Goal: Transaction & Acquisition: Purchase product/service

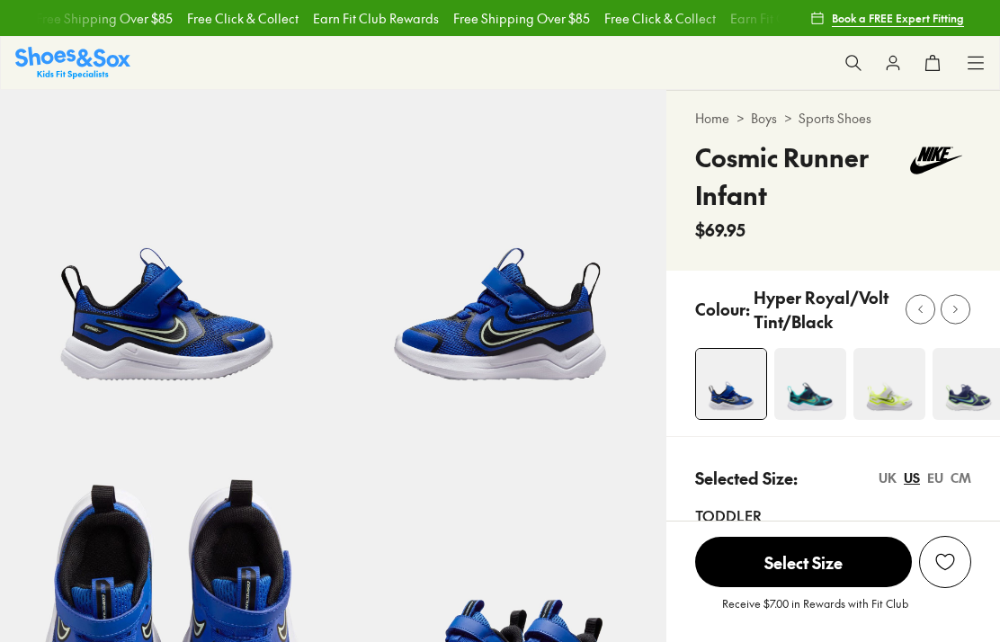
select select "*"
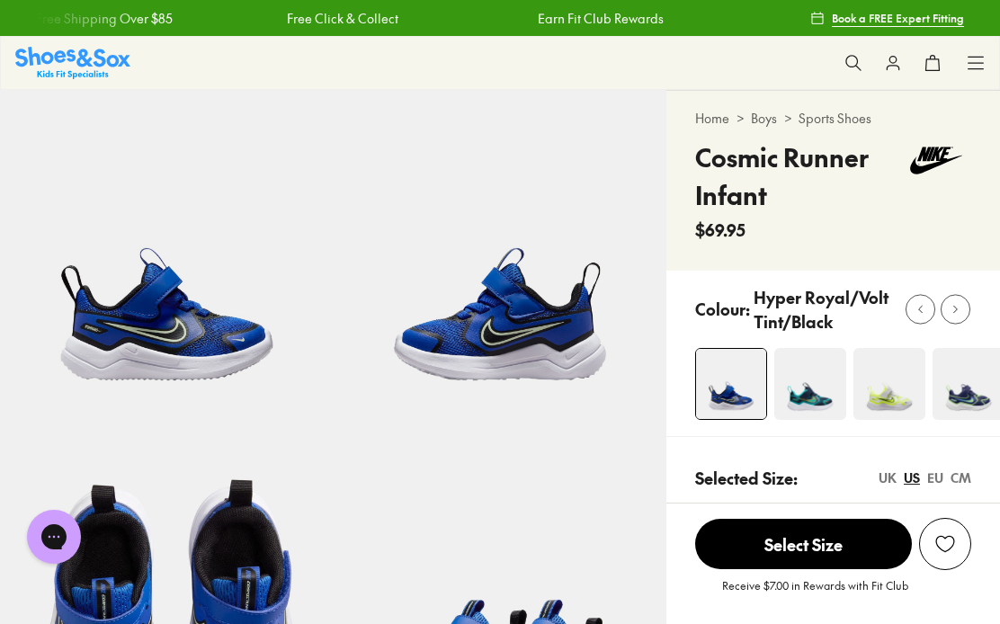
click at [811, 408] on img at bounding box center [810, 384] width 72 height 72
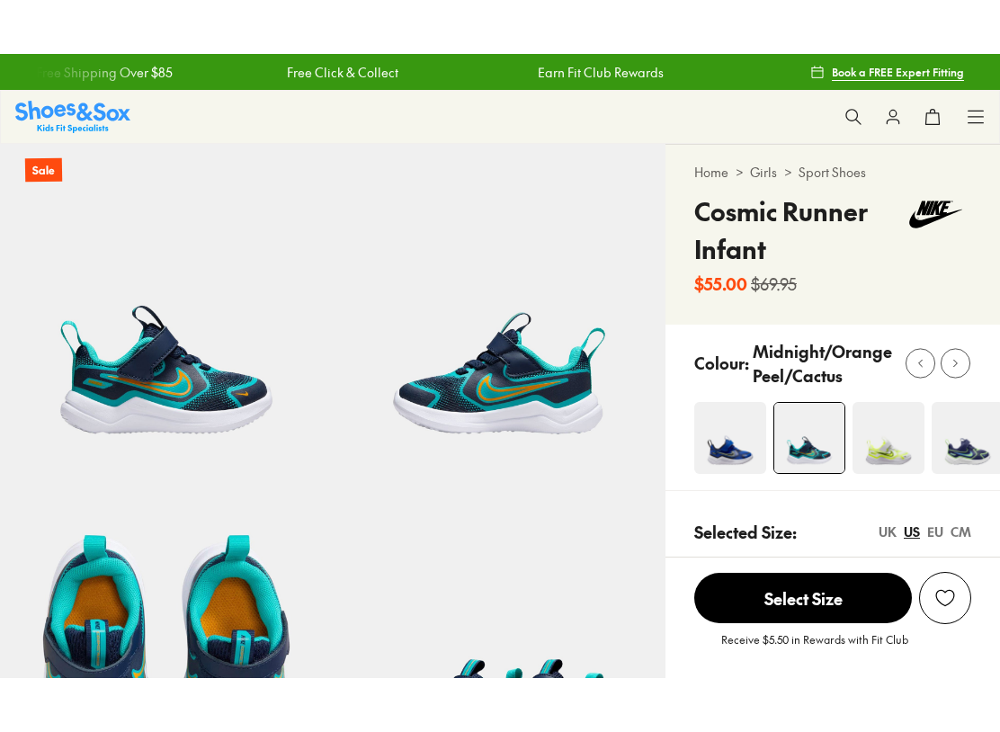
scroll to position [19, 0]
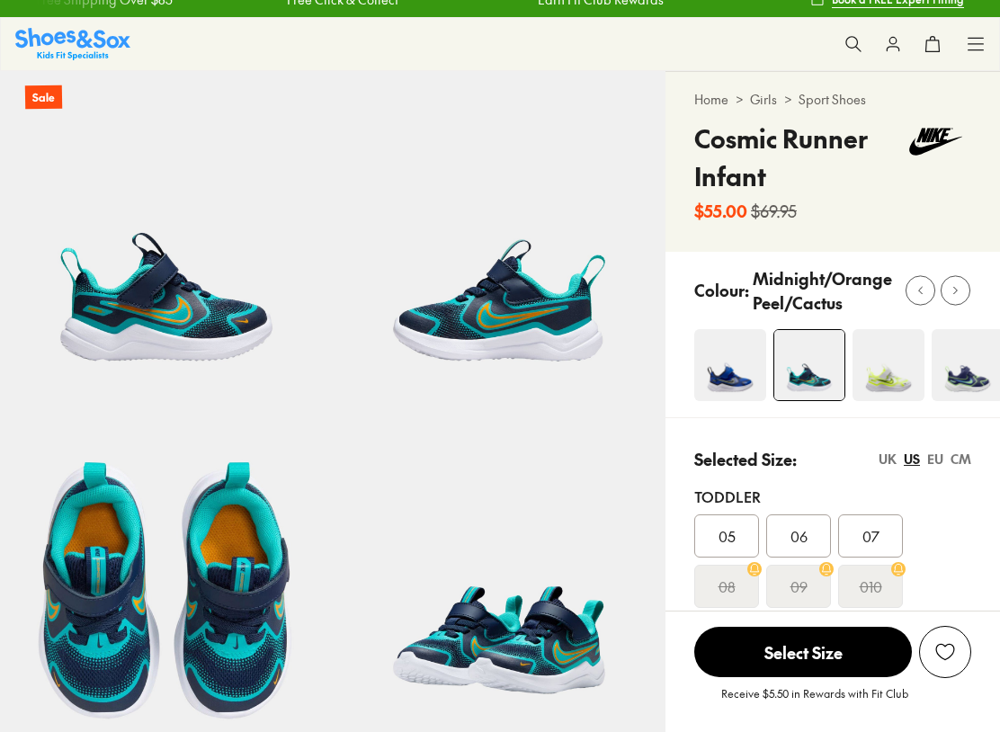
select select "*"
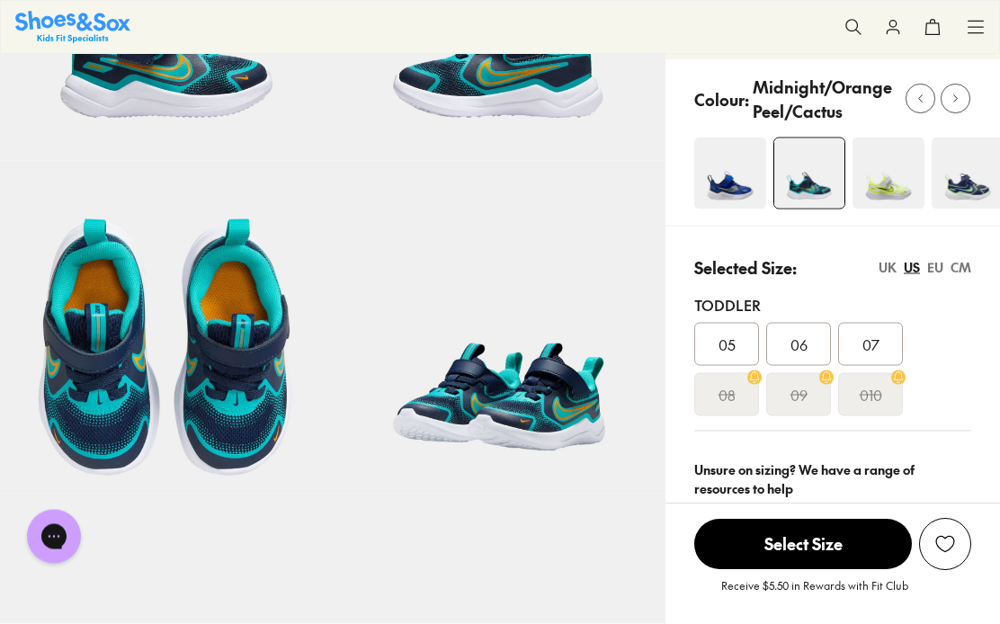
scroll to position [256, 0]
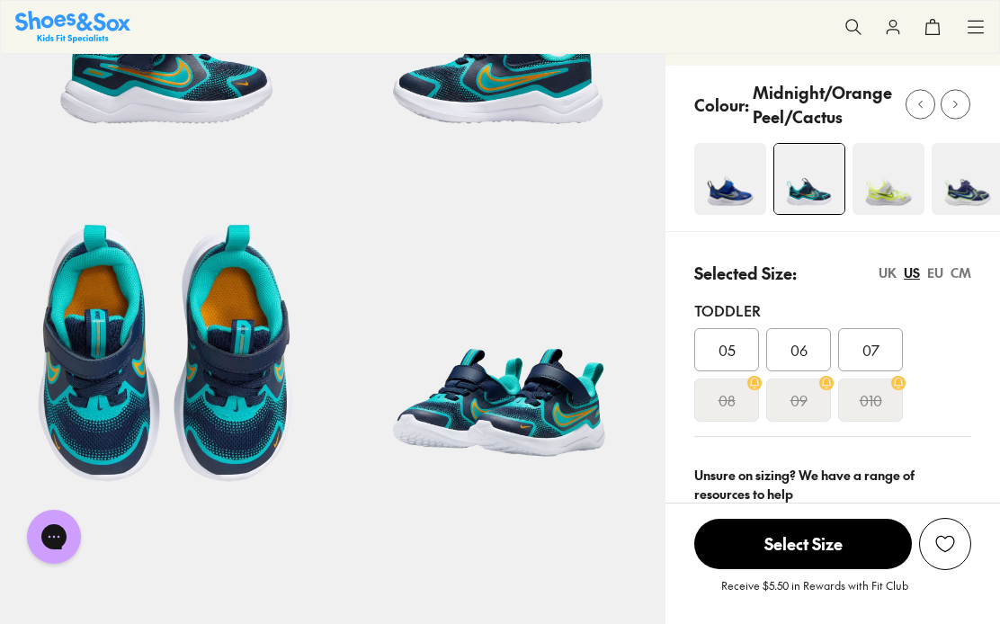
click at [719, 197] on img at bounding box center [730, 179] width 72 height 72
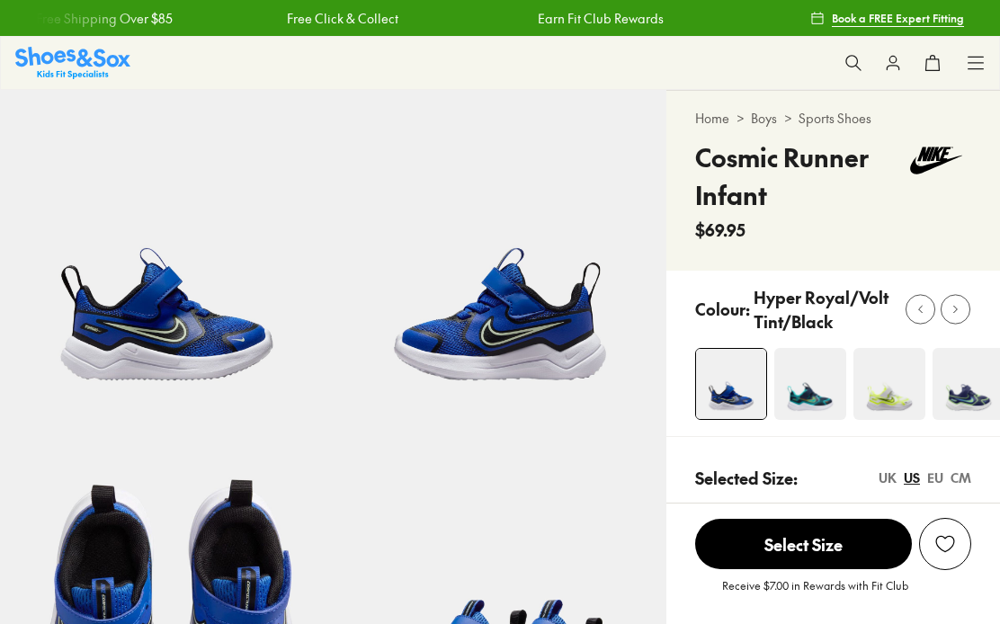
select select "*"
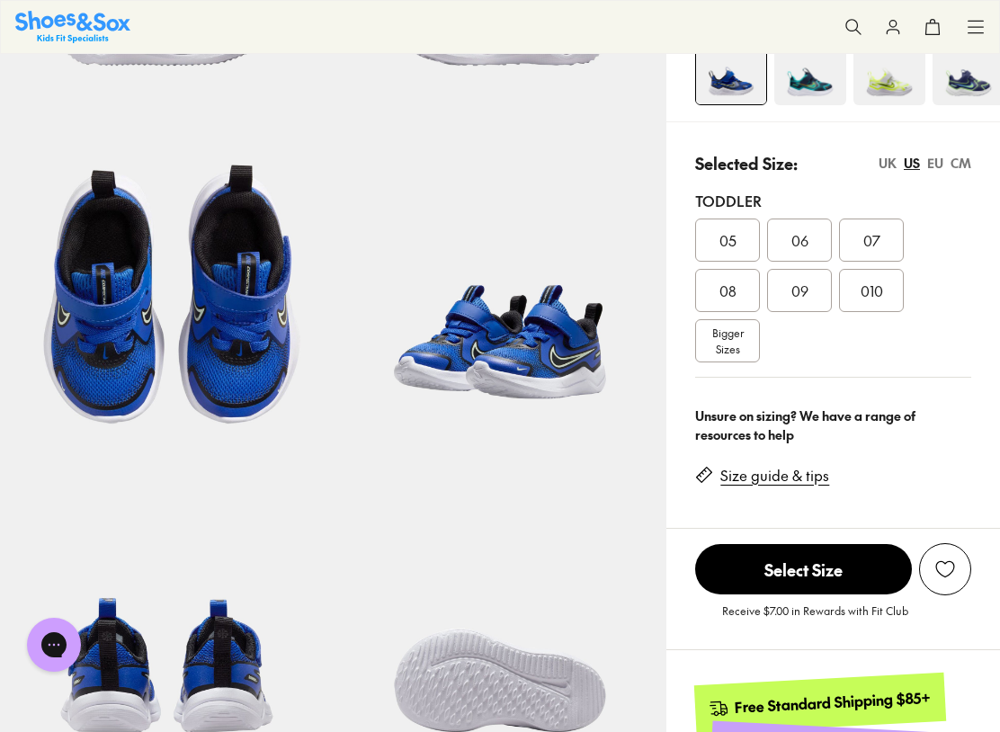
scroll to position [309, 0]
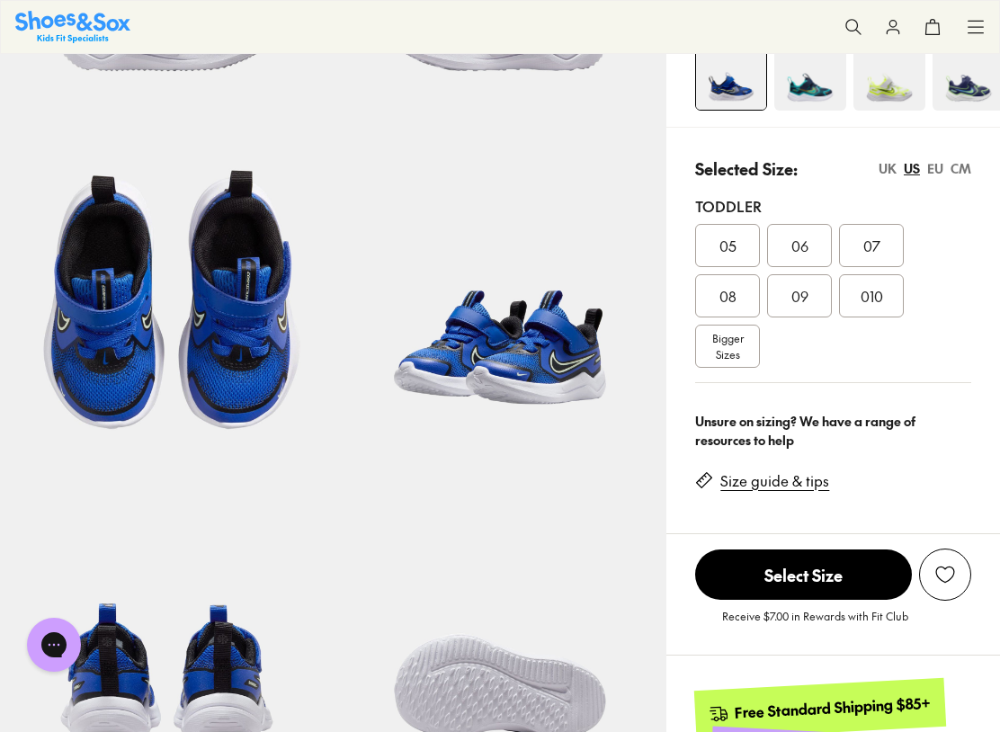
click at [892, 299] on div "010" at bounding box center [871, 295] width 65 height 43
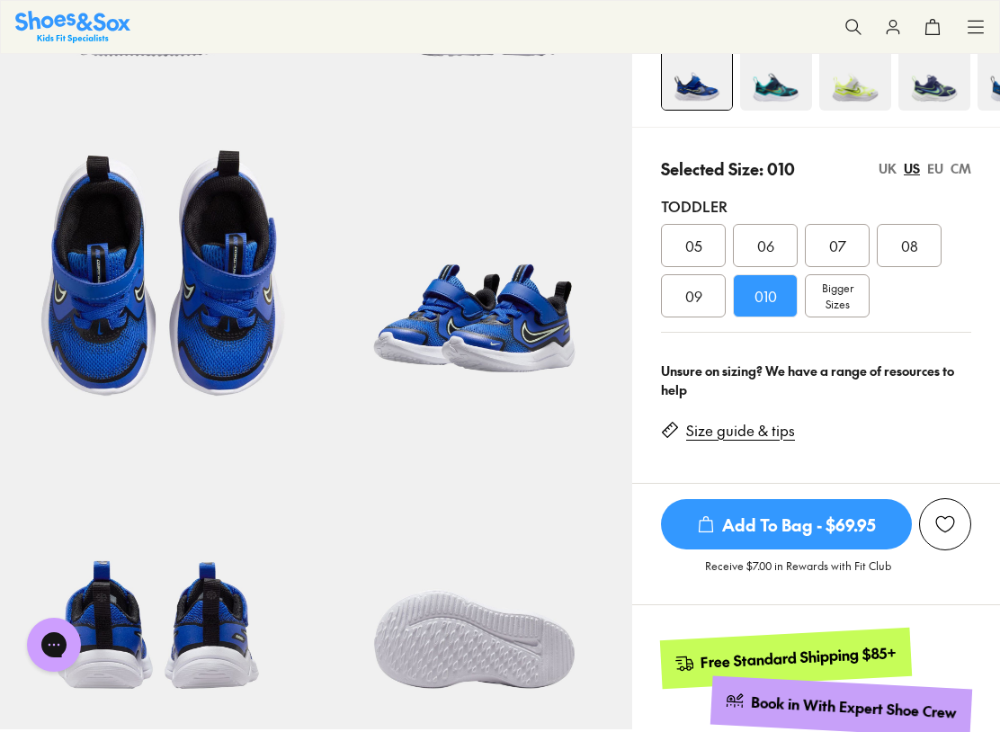
click at [695, 243] on span "05" at bounding box center [693, 246] width 17 height 22
click at [774, 243] on span "06" at bounding box center [765, 246] width 17 height 22
click at [844, 239] on span "07" at bounding box center [837, 246] width 17 height 22
click at [918, 246] on span "08" at bounding box center [909, 246] width 17 height 22
click at [696, 316] on div "09" at bounding box center [693, 295] width 65 height 43
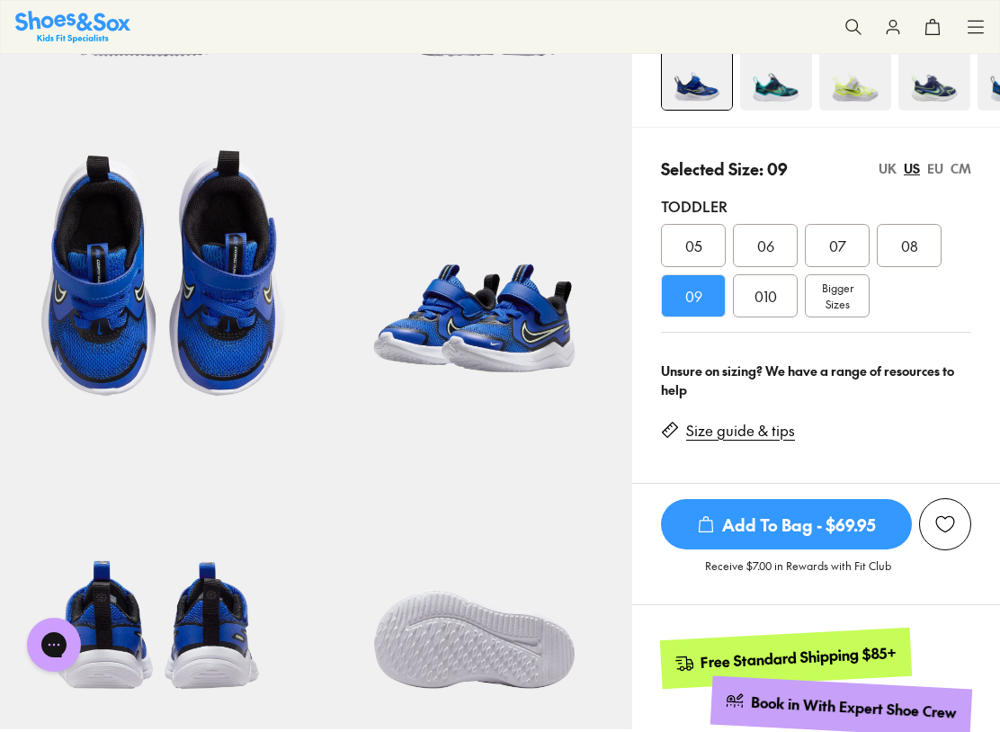
click at [861, 294] on div "Bigger Sizes" at bounding box center [837, 295] width 65 height 43
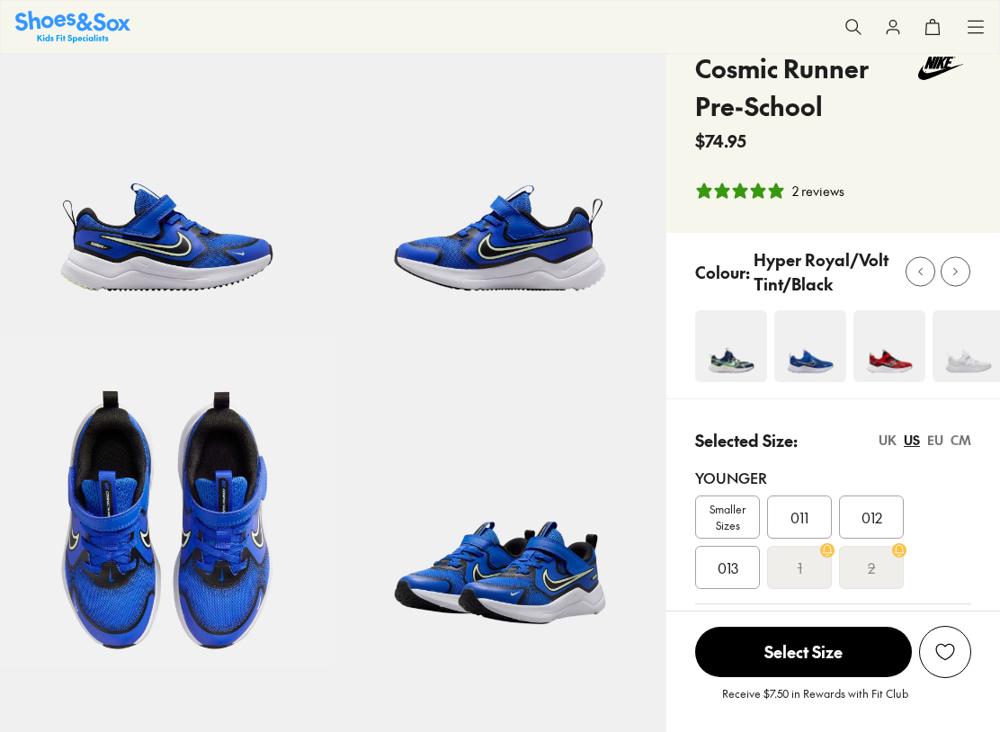
scroll to position [89, 0]
select select "*"
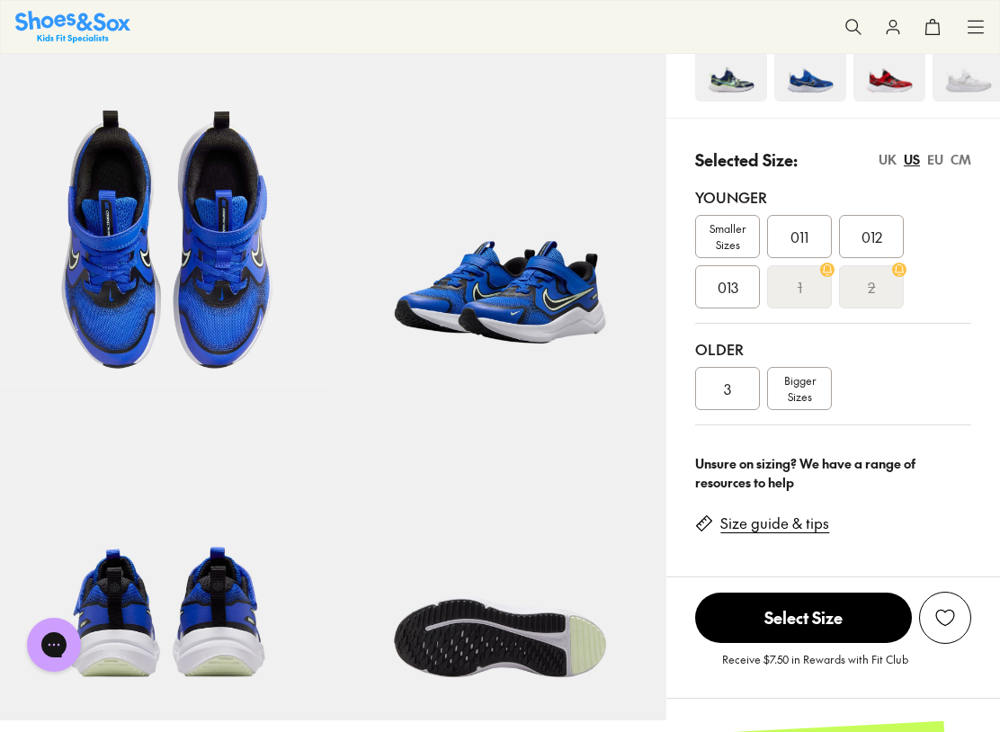
scroll to position [373, 0]
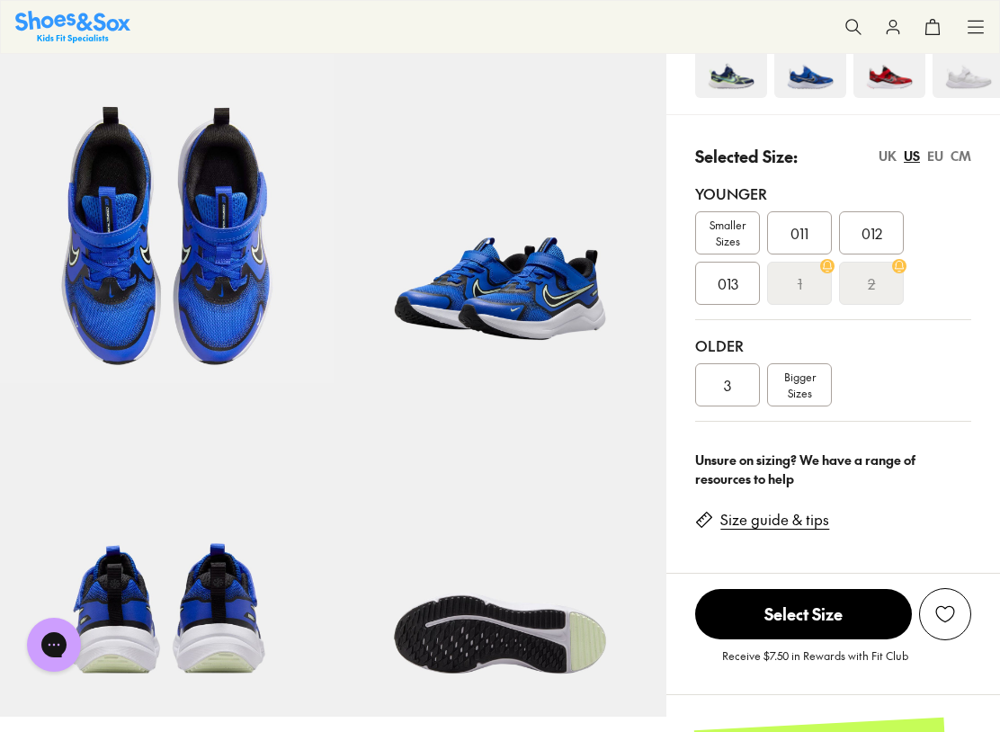
click at [708, 233] on span "Smaller Sizes" at bounding box center [727, 233] width 63 height 32
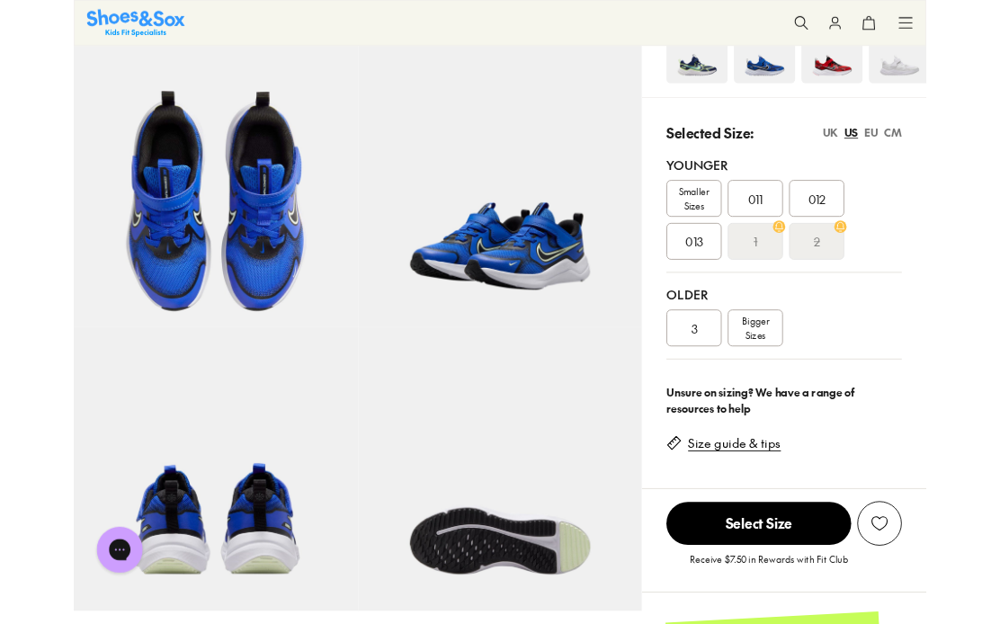
scroll to position [431, 0]
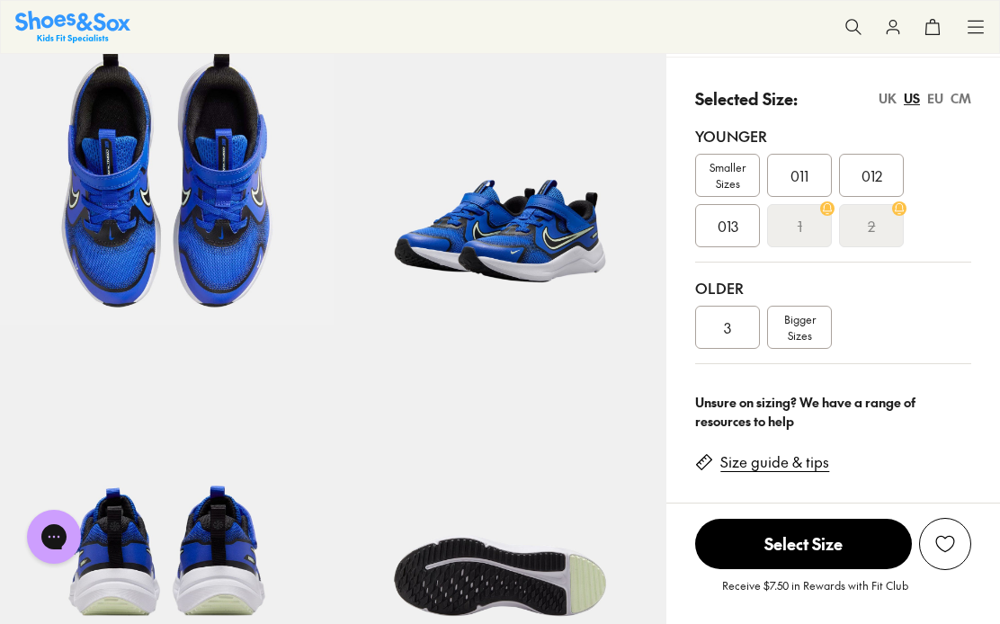
click at [727, 448] on div "Size guide & tips" at bounding box center [769, 458] width 148 height 41
click at [739, 460] on link "Size guide & tips" at bounding box center [774, 462] width 109 height 20
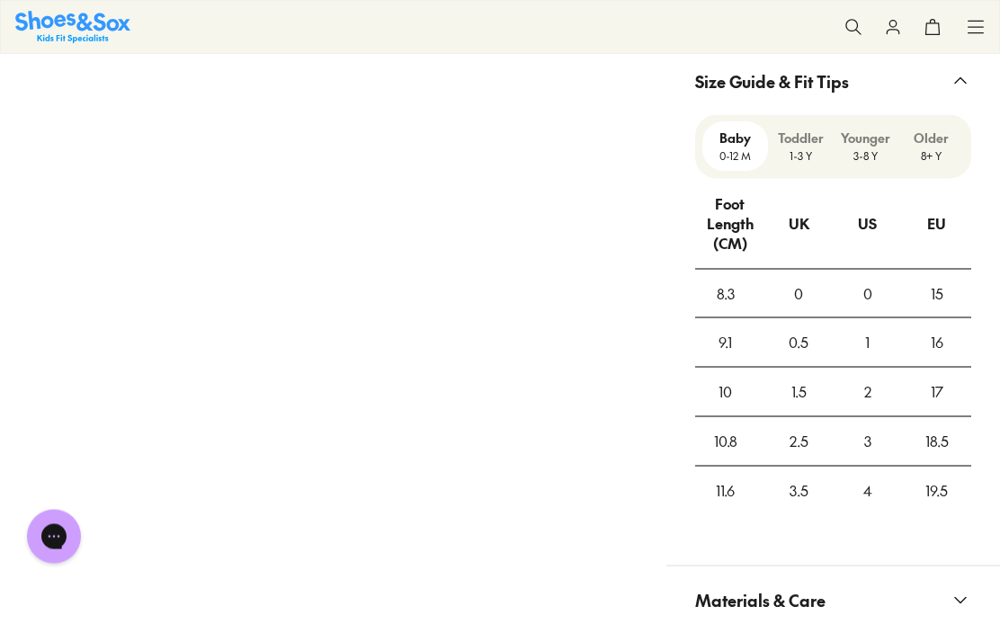
scroll to position [1398, 0]
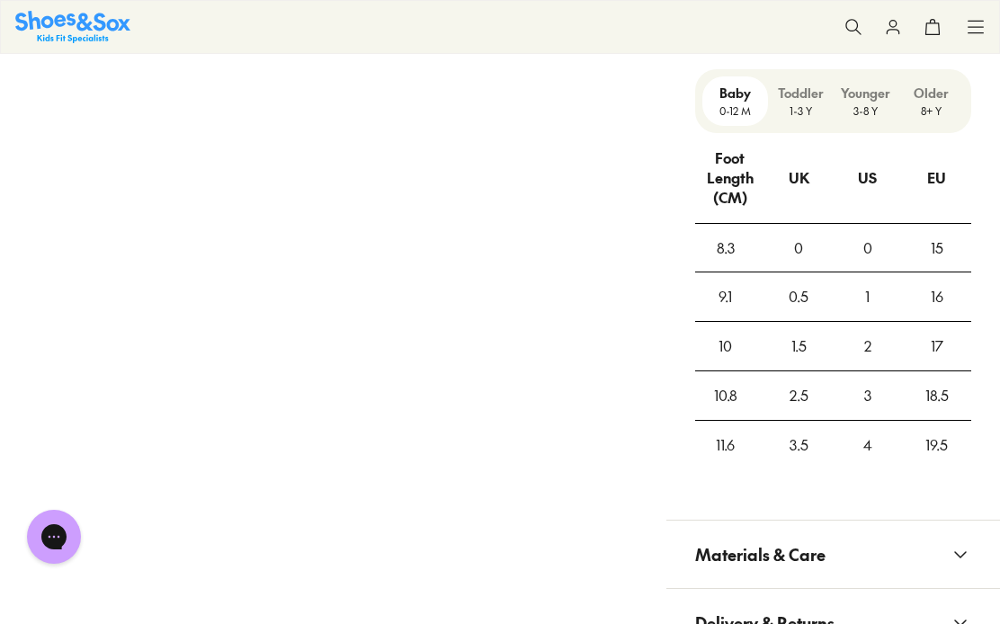
click at [846, 94] on p "Younger" at bounding box center [866, 93] width 51 height 19
click at [918, 90] on p "Older" at bounding box center [931, 93] width 51 height 19
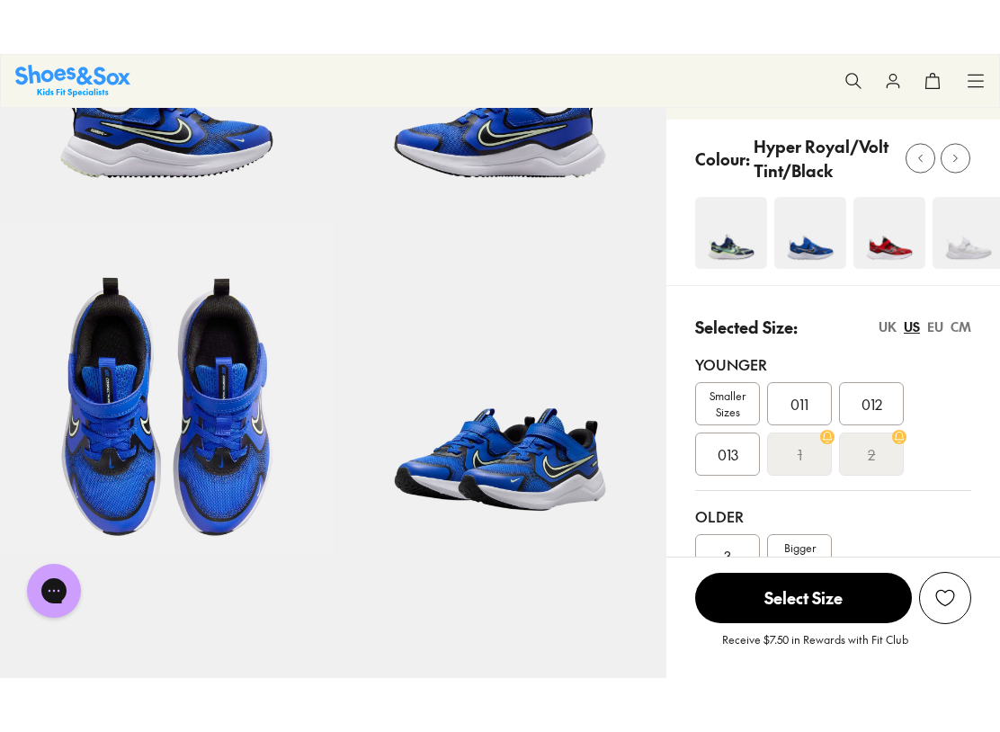
scroll to position [278, 0]
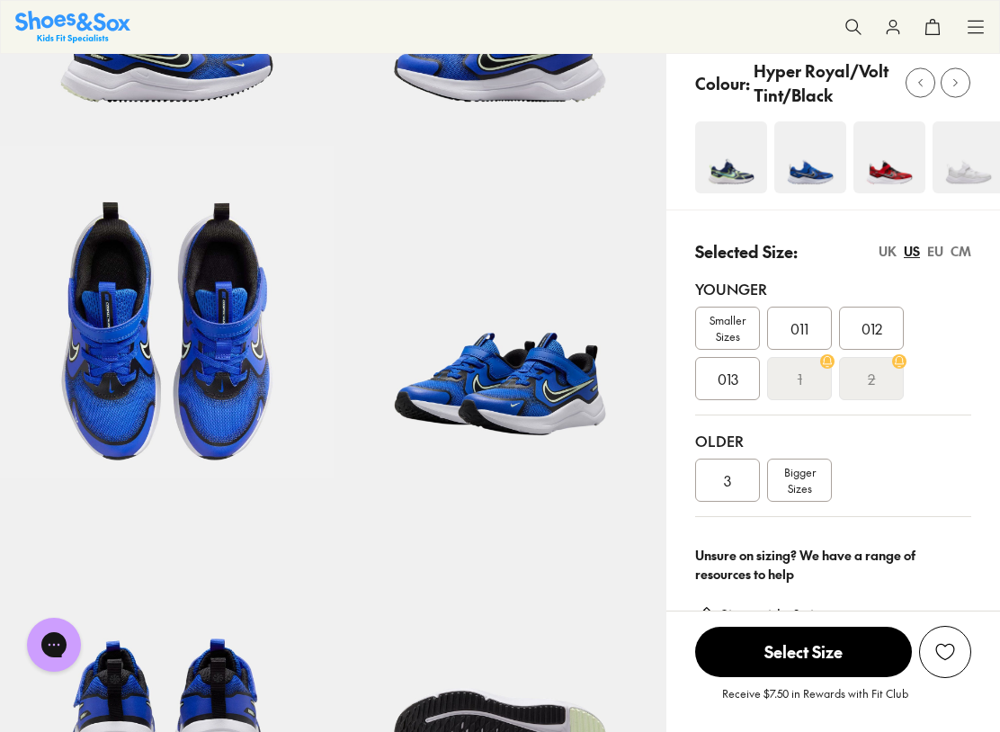
click at [715, 477] on div "3" at bounding box center [727, 480] width 65 height 43
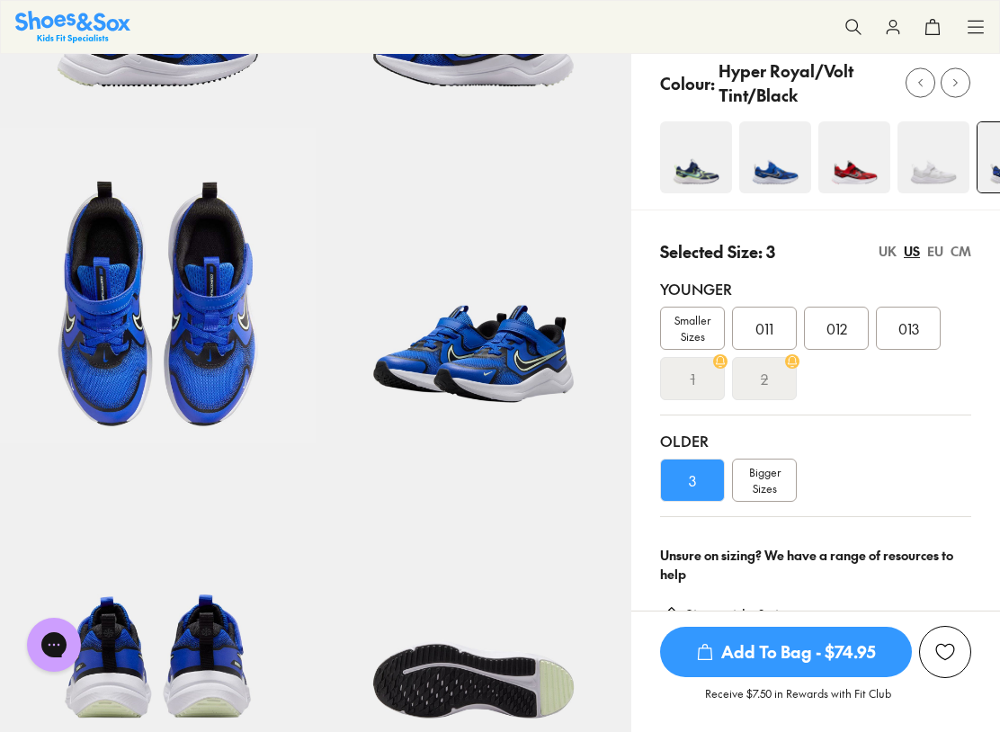
click at [759, 477] on span "Bigger Sizes" at bounding box center [764, 480] width 31 height 32
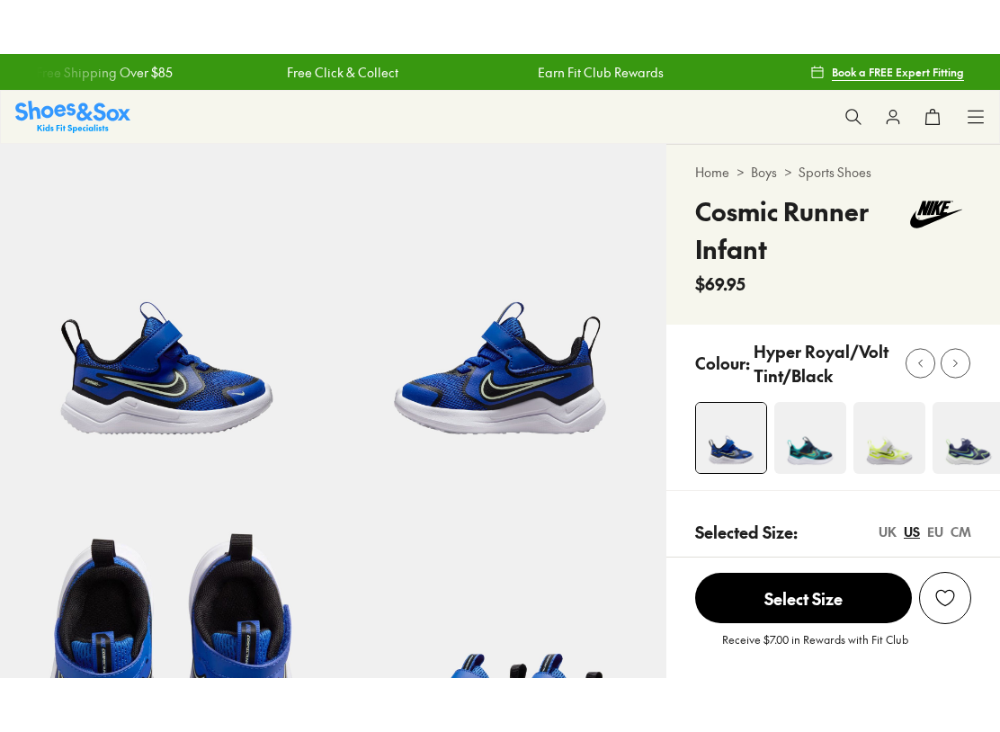
scroll to position [155, 0]
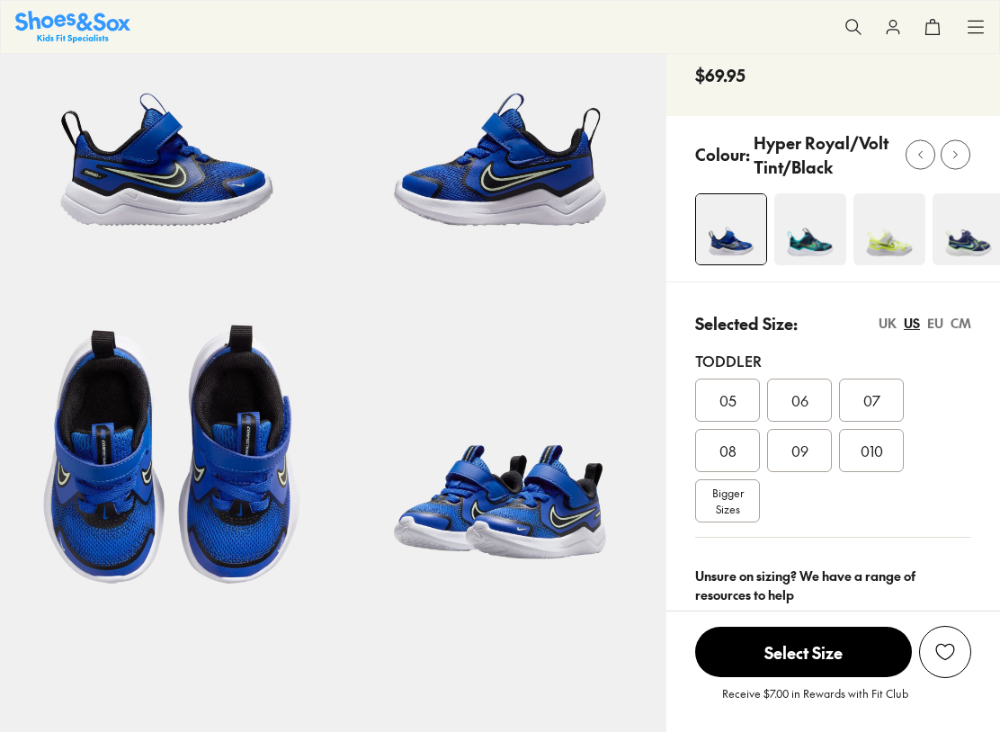
click at [725, 389] on span "05" at bounding box center [728, 400] width 17 height 22
select select "*"
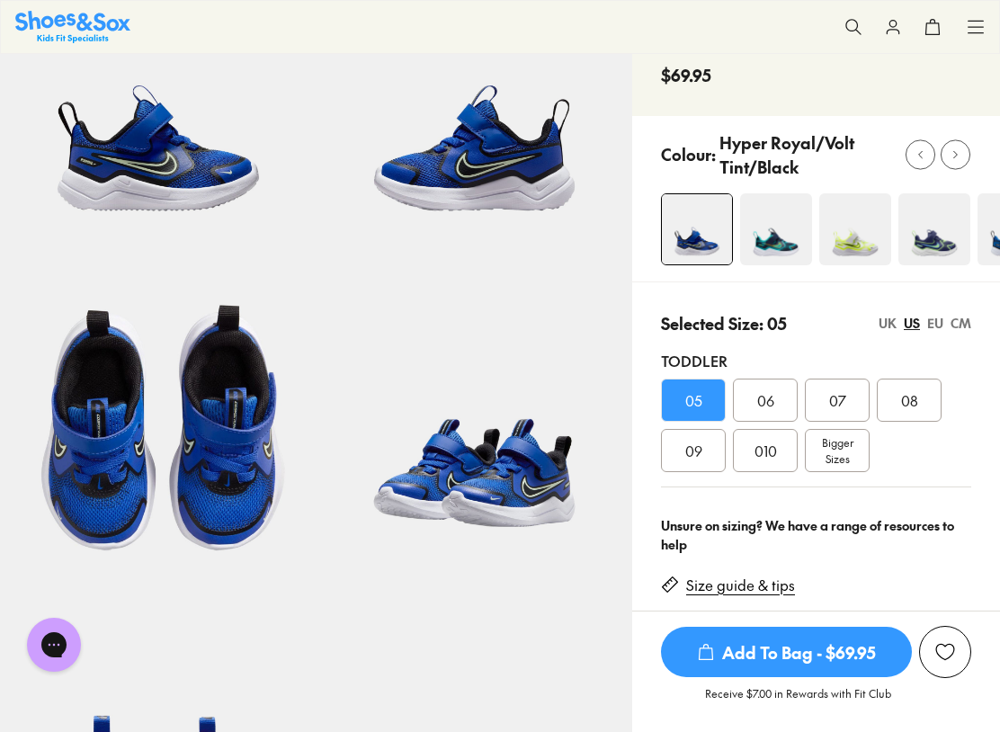
click at [700, 576] on link "Size guide & tips" at bounding box center [740, 586] width 109 height 20
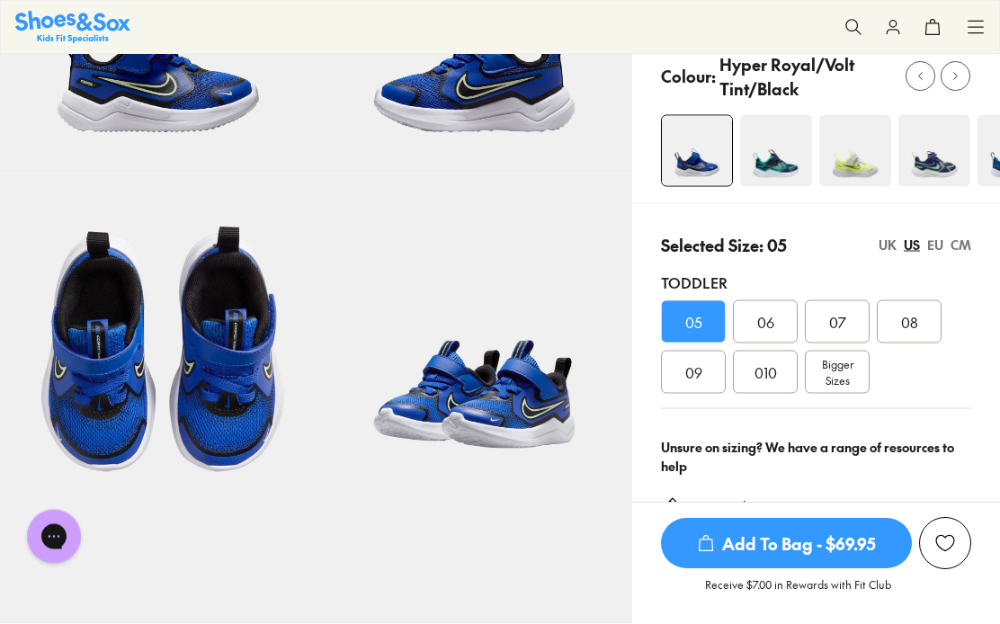
click at [717, 497] on link "Size guide & tips" at bounding box center [740, 507] width 109 height 20
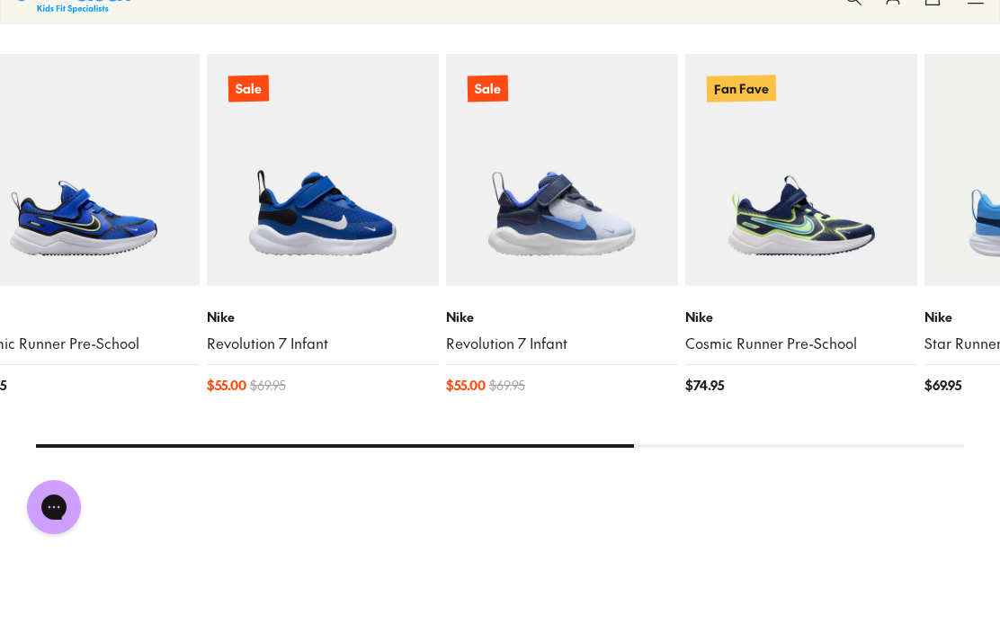
scroll to position [2267, 0]
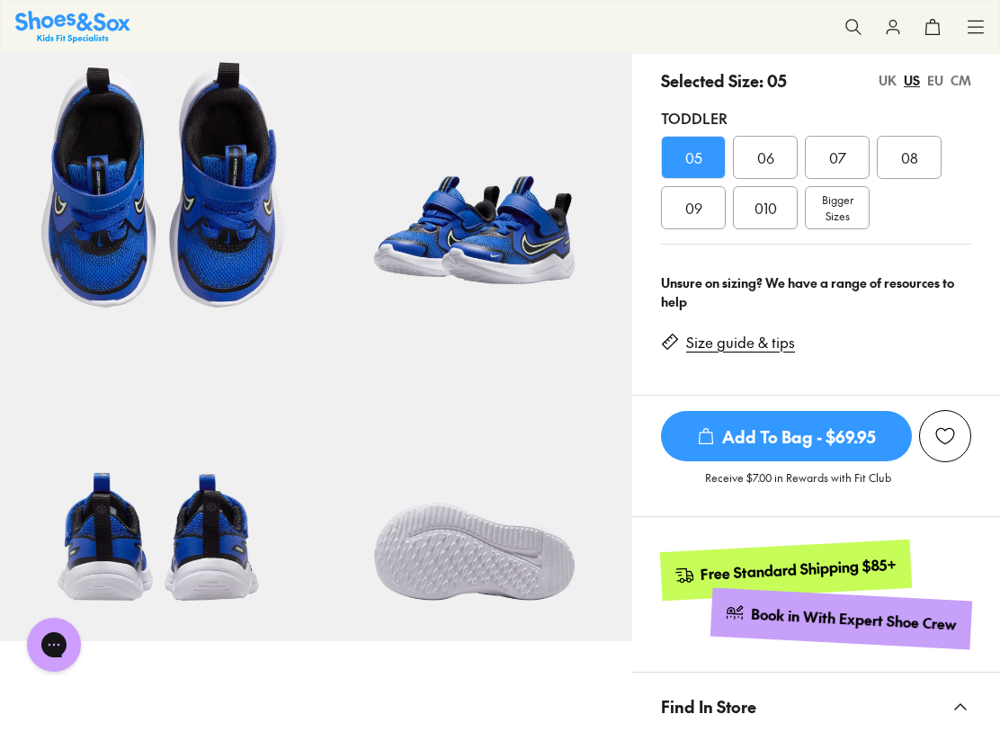
click at [712, 349] on link "Size guide & tips" at bounding box center [740, 343] width 109 height 20
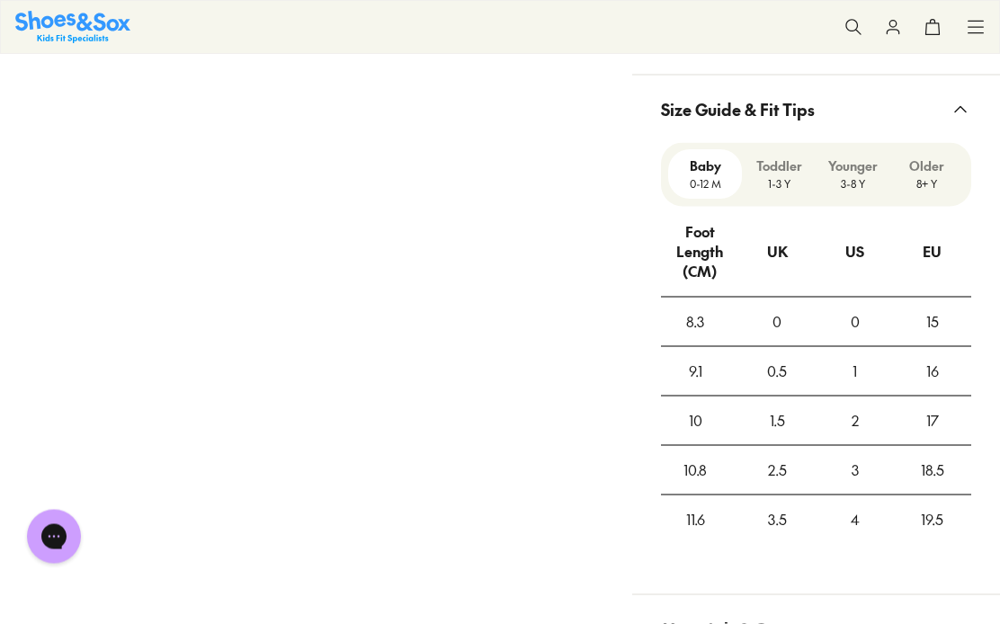
scroll to position [1214, 0]
click at [843, 182] on p "3-8 Y" at bounding box center [853, 185] width 59 height 16
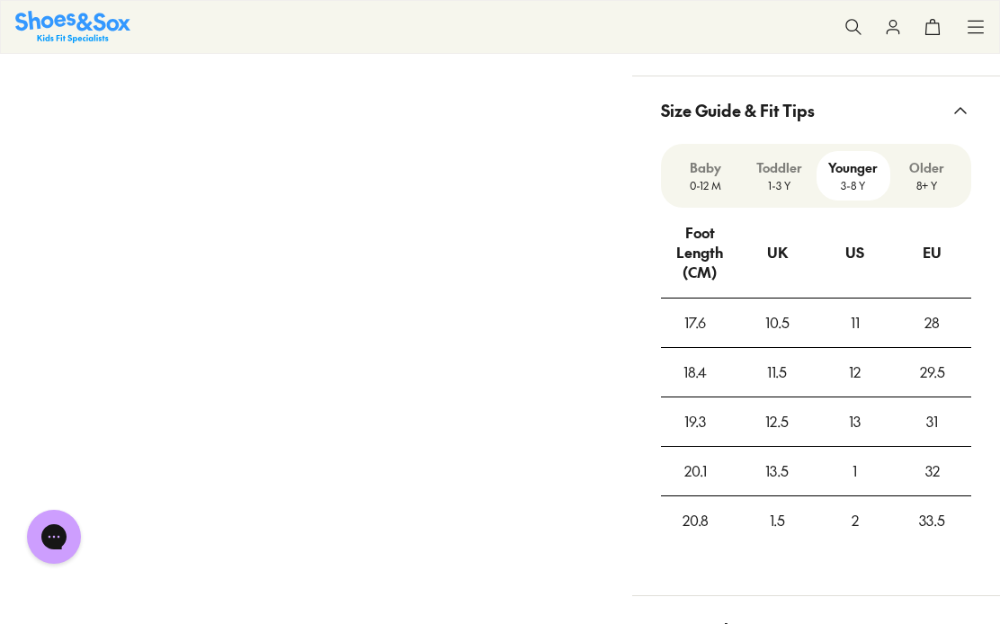
click at [695, 172] on p "Baby" at bounding box center [704, 167] width 59 height 19
click at [788, 185] on p "1-3 Y" at bounding box center [778, 185] width 59 height 16
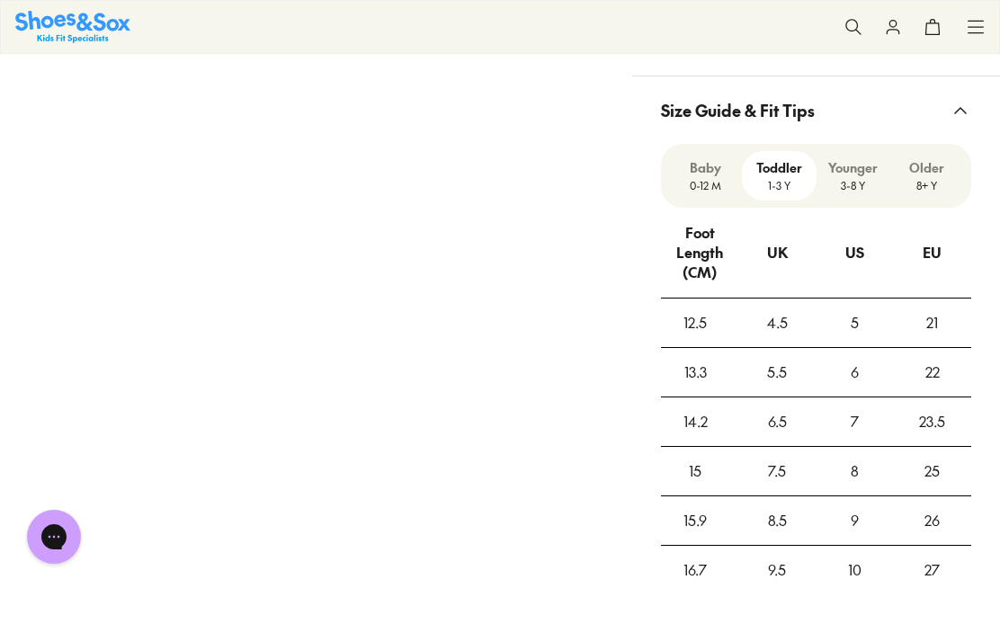
scroll to position [277, 0]
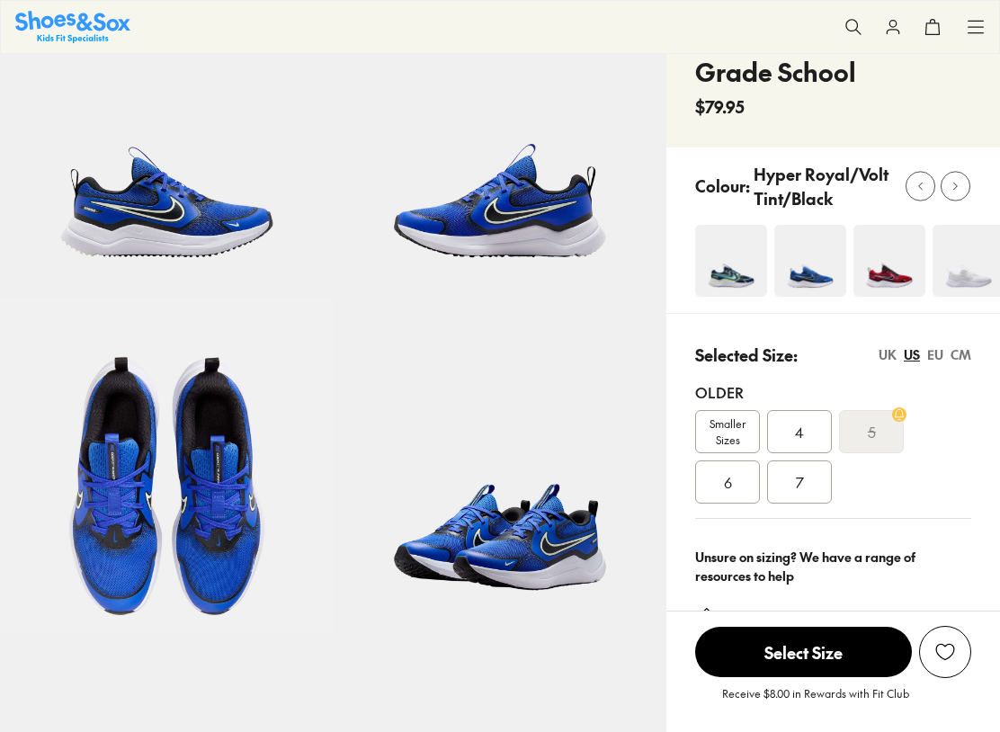
click at [865, 441] on div "5" at bounding box center [871, 431] width 65 height 43
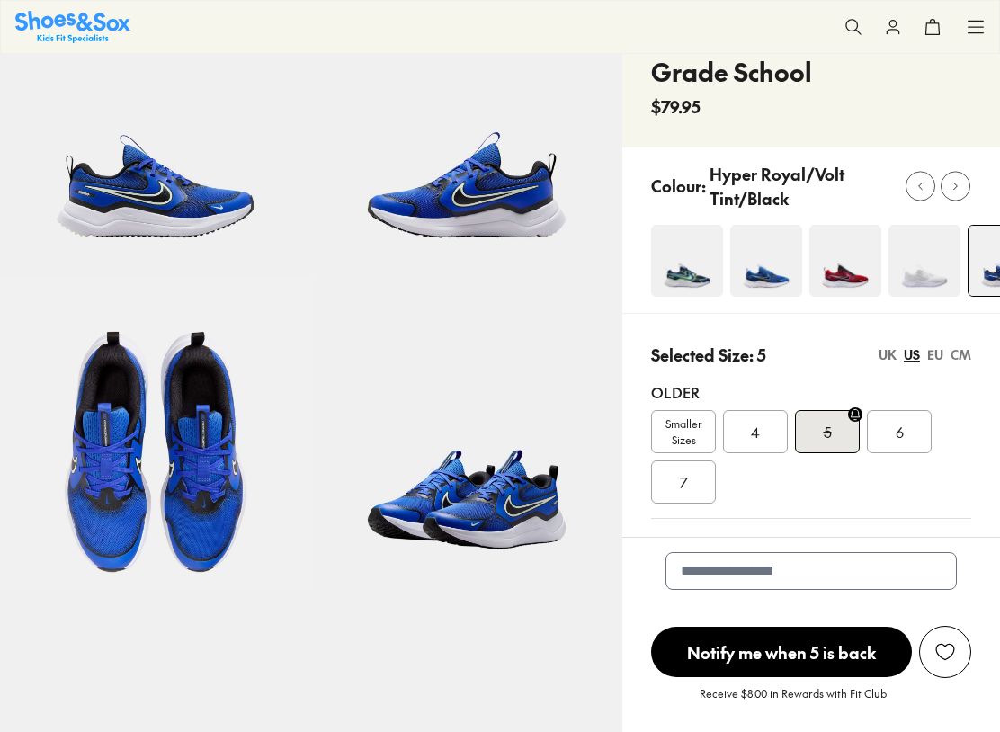
select select "*"
click at [833, 508] on div "Older Smaller Sizes 4 5 6 7" at bounding box center [811, 443] width 320 height 152
click at [889, 443] on div "6" at bounding box center [899, 431] width 65 height 43
